Goal: Navigation & Orientation: Find specific page/section

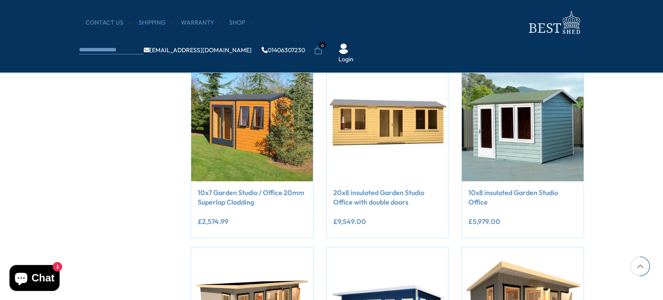
scroll to position [1052, 0]
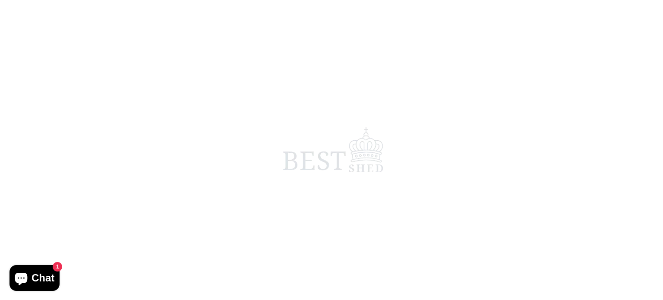
click at [15, 181] on span at bounding box center [331, 150] width 663 height 300
